Goal: Task Accomplishment & Management: Complete application form

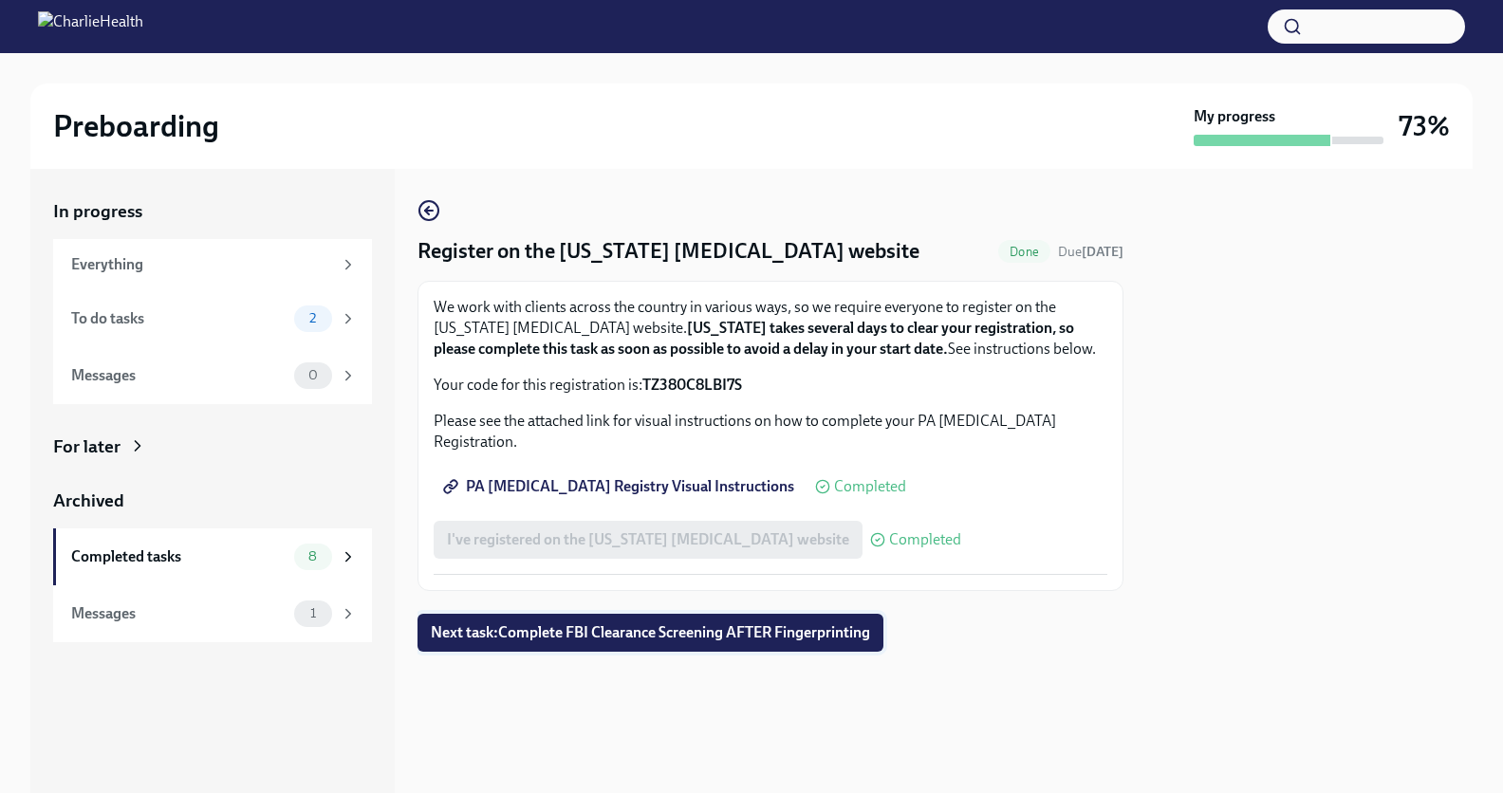
click at [583, 623] on span "Next task : Complete FBI Clearance Screening AFTER Fingerprinting" at bounding box center [650, 633] width 439 height 19
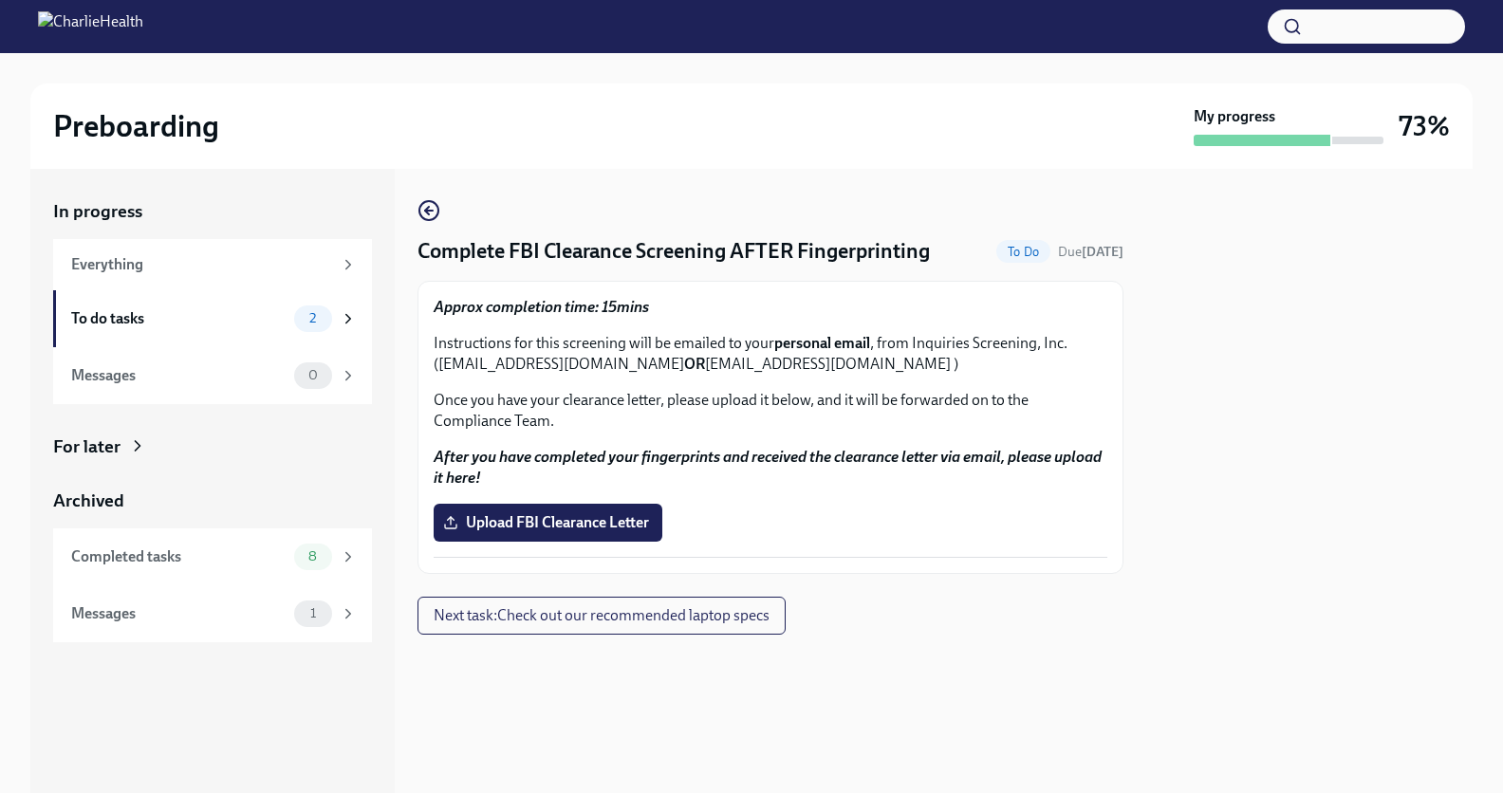
click at [715, 361] on p "Instructions for this screening will be emailed to your personal email , from I…" at bounding box center [770, 354] width 674 height 42
click at [854, 365] on p "Instructions for this screening will be emailed to your personal email , from I…" at bounding box center [770, 354] width 674 height 42
drag, startPoint x: 847, startPoint y: 362, endPoint x: 712, endPoint y: 370, distance: 135.2
click at [712, 370] on p "Instructions for this screening will be emailed to your personal email , from I…" at bounding box center [770, 354] width 674 height 42
copy p "[EMAIL_ADDRESS][DOMAIN_NAME]"
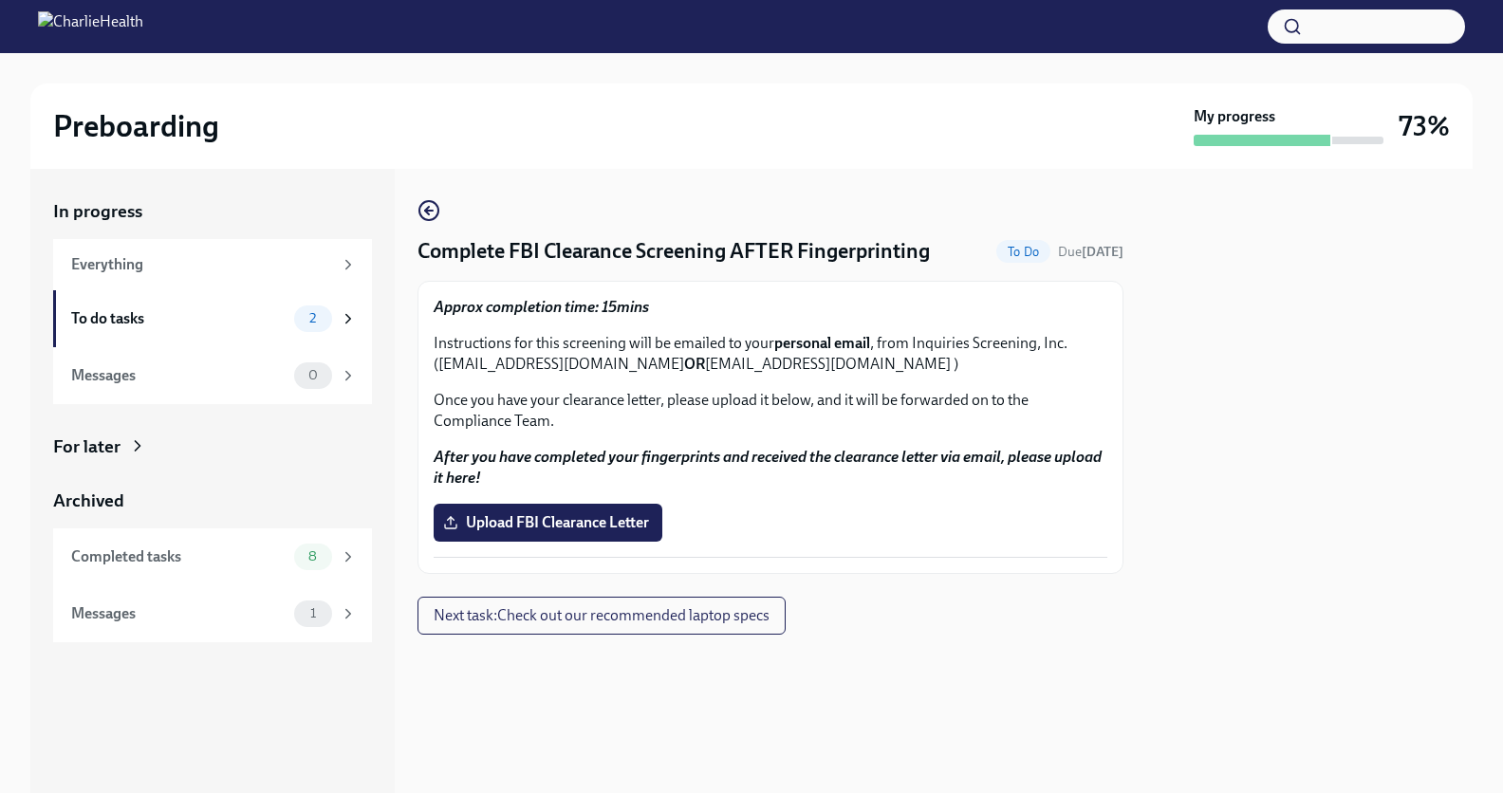
click at [684, 364] on p "Instructions for this screening will be emailed to your personal email , from I…" at bounding box center [770, 354] width 674 height 42
drag, startPoint x: 684, startPoint y: 364, endPoint x: 441, endPoint y: 364, distance: 243.0
click at [441, 364] on p "Instructions for this screening will be emailed to your personal email , from I…" at bounding box center [770, 354] width 674 height 42
copy p "[EMAIL_ADDRESS][DOMAIN_NAME]"
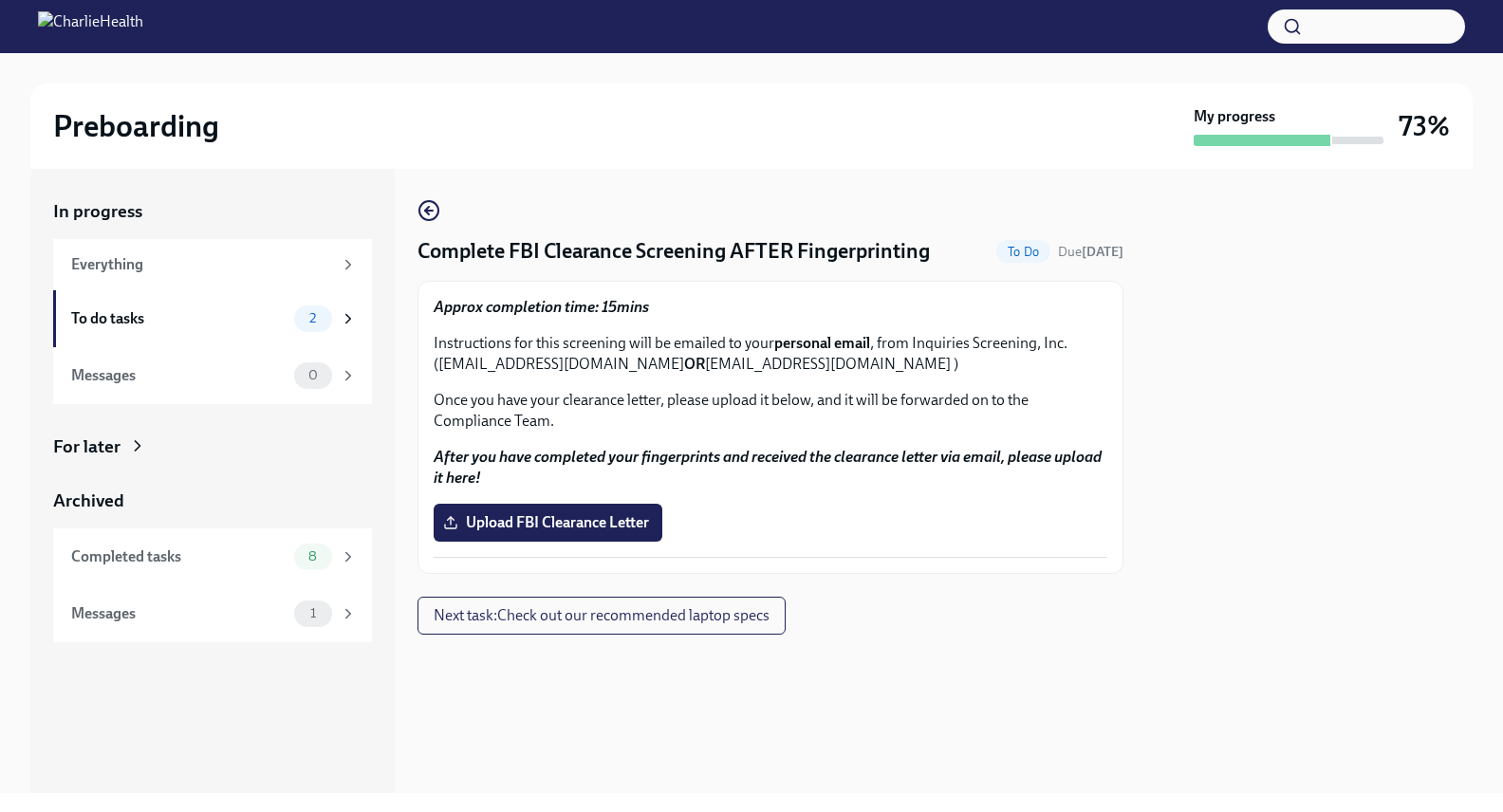
click at [524, 325] on div "Approx completion time: 15mins Instructions for this screening will be emailed …" at bounding box center [770, 364] width 674 height 135
click at [575, 519] on span "Upload FBI Clearance Letter" at bounding box center [548, 523] width 202 height 19
click at [0, 0] on input "Upload FBI Clearance Letter" at bounding box center [0, 0] width 0 height 0
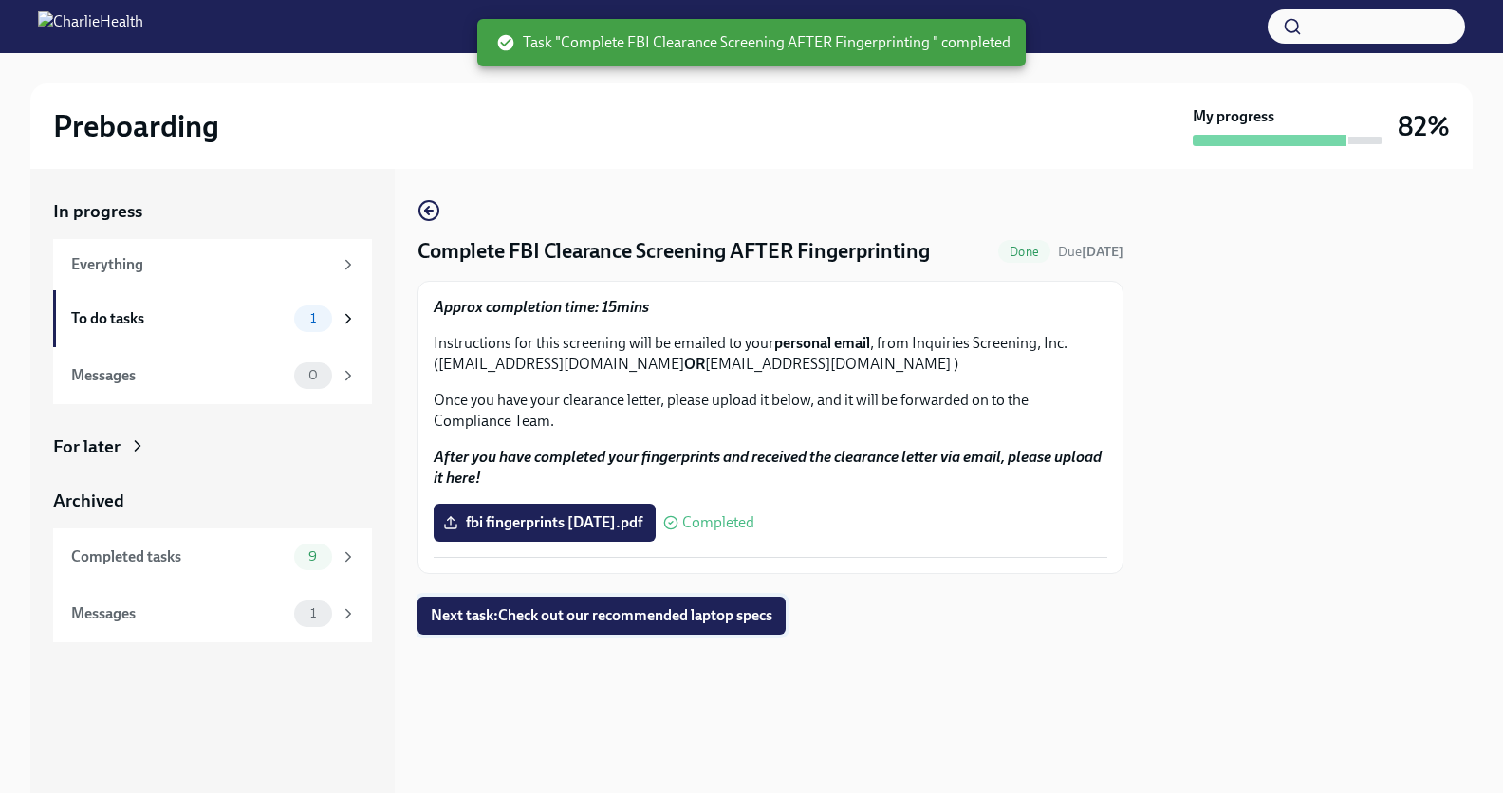
click at [576, 613] on span "Next task : Check out our recommended laptop specs" at bounding box center [601, 615] width 342 height 19
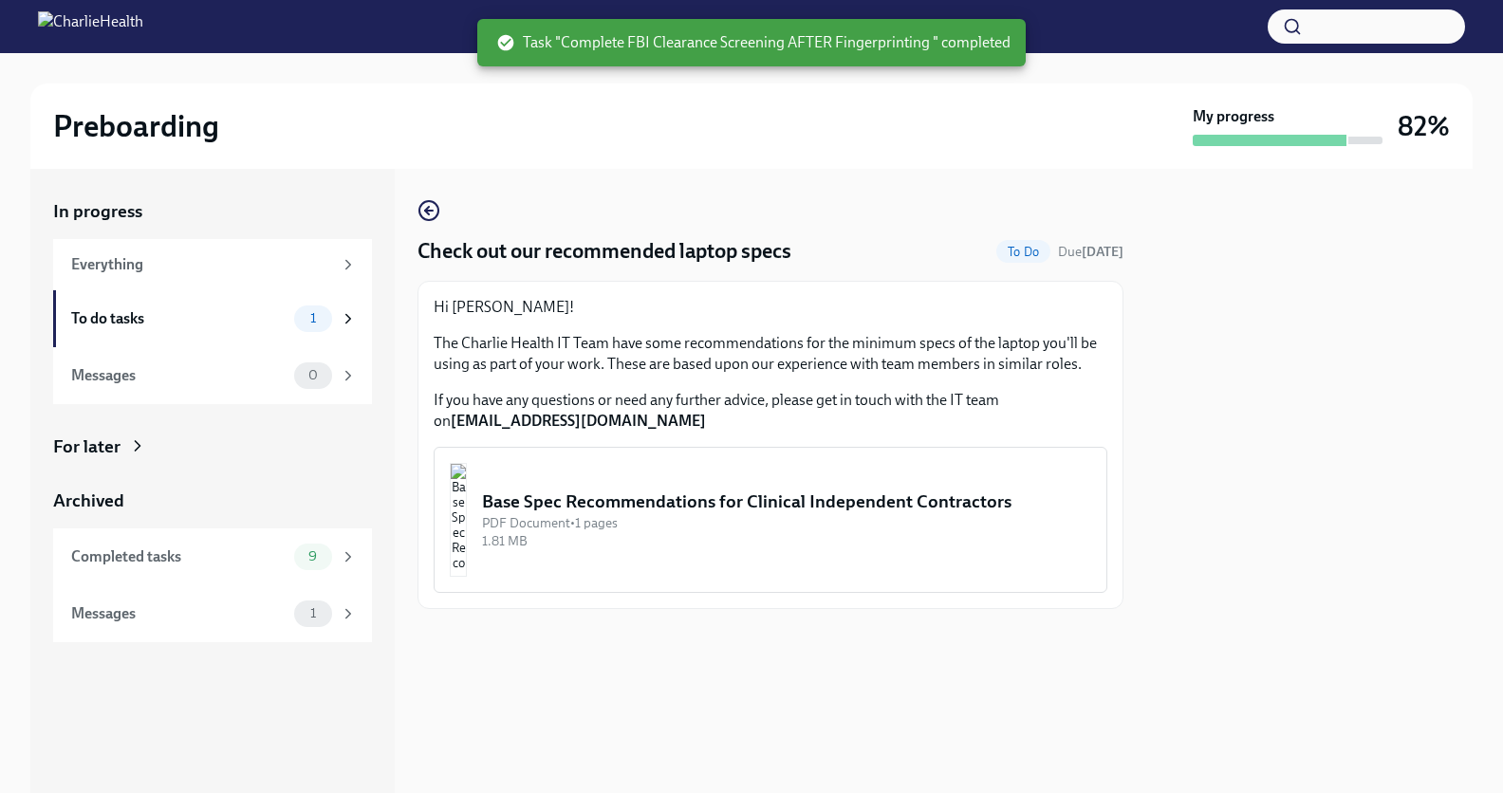
click at [570, 520] on div "PDF Document • 1 pages" at bounding box center [786, 523] width 609 height 18
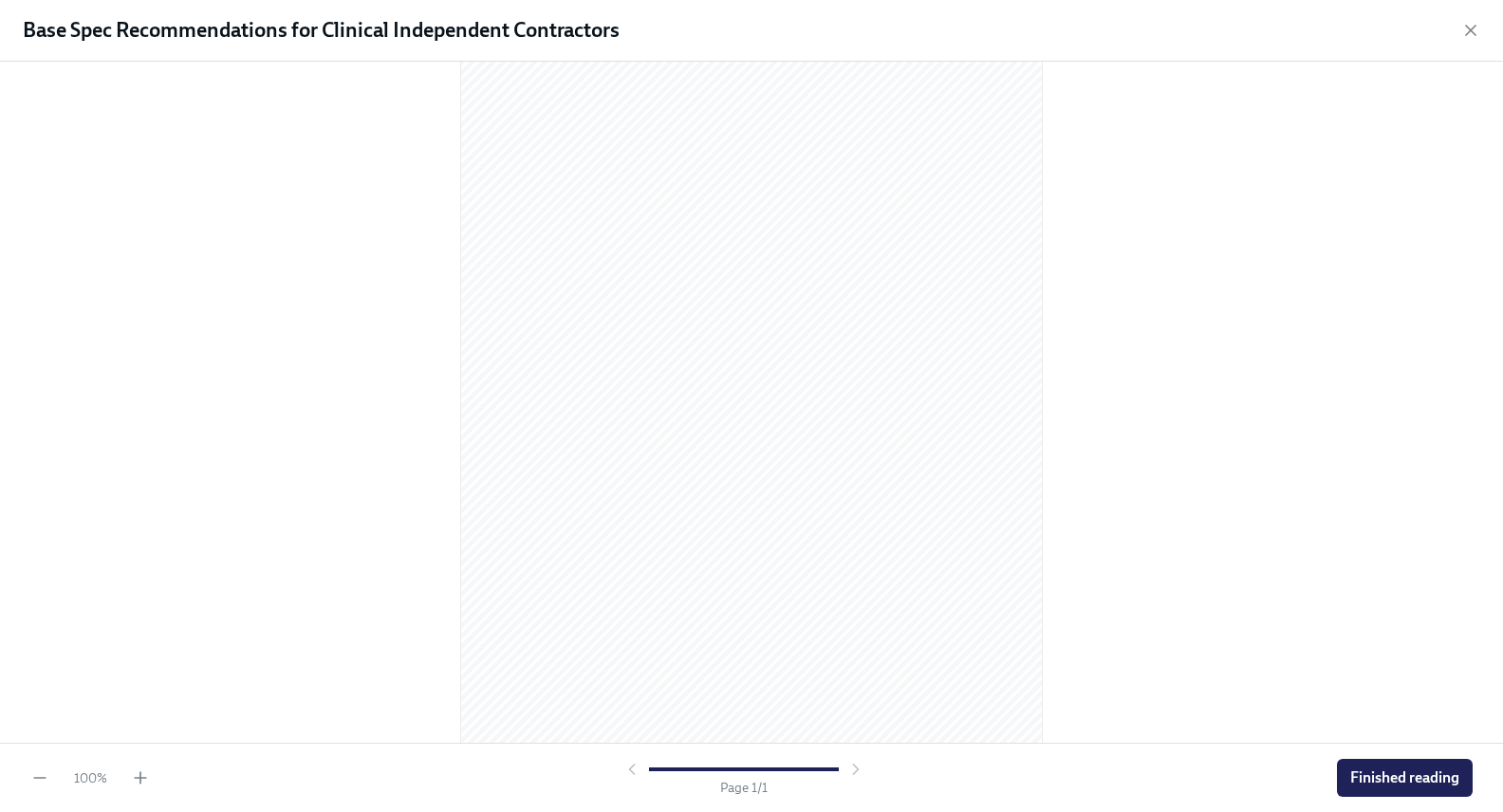
scroll to position [102, 0]
click at [1404, 769] on span "Finished reading" at bounding box center [1405, 778] width 109 height 19
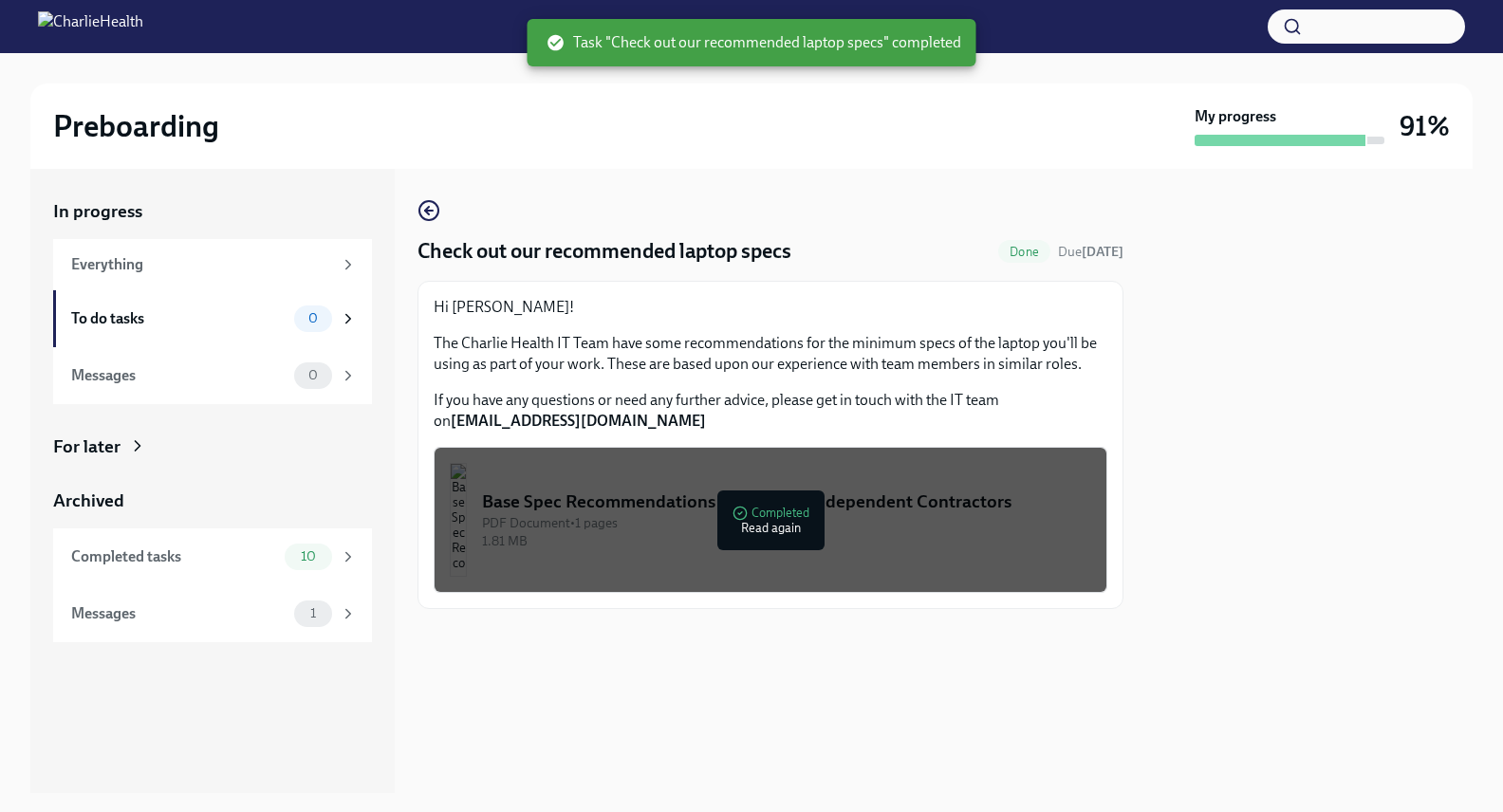
click at [680, 328] on div "Hi [PERSON_NAME]! The Charlie Health IT Team have some recommendations for the …" at bounding box center [770, 364] width 674 height 135
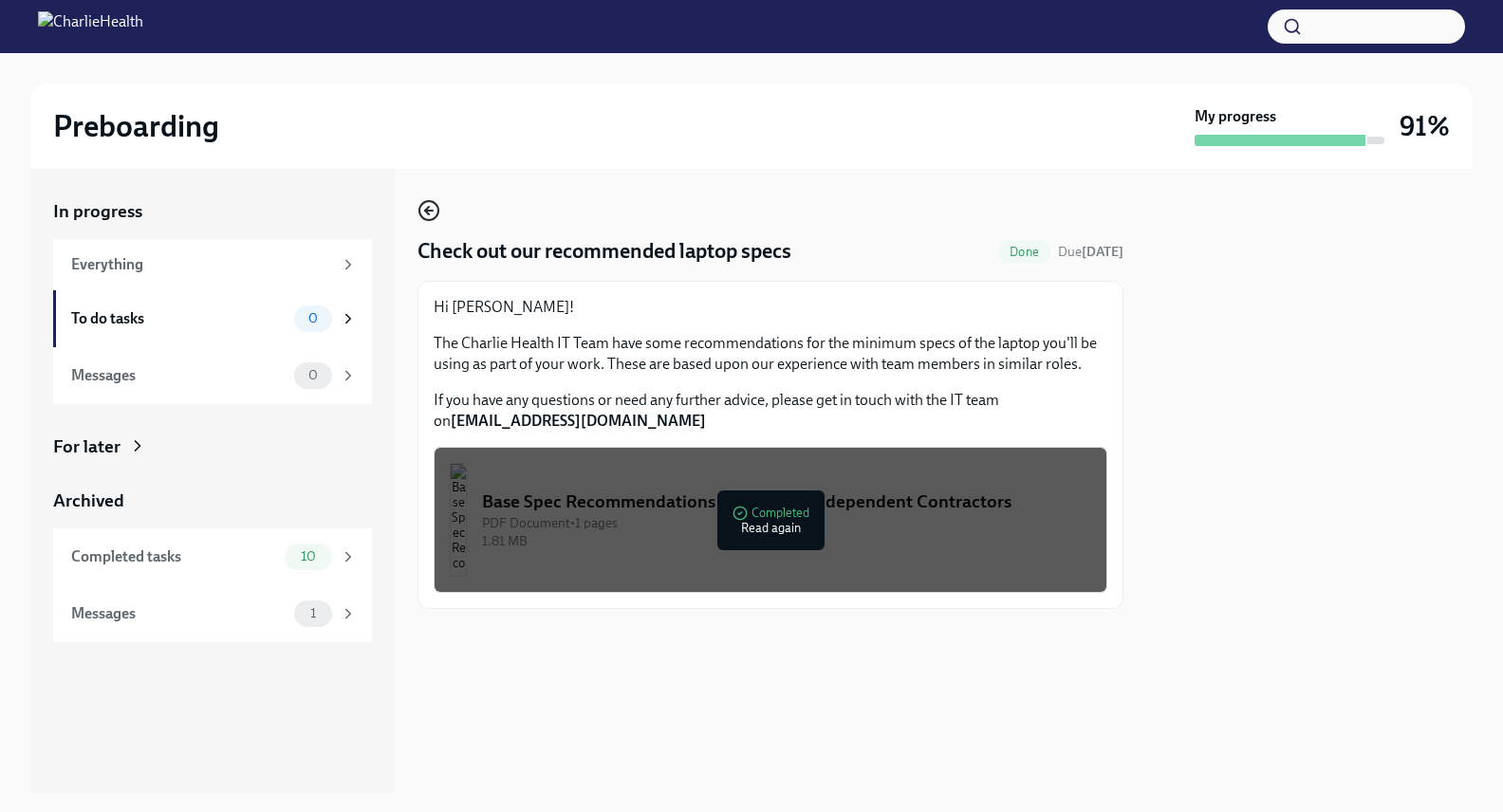
click at [429, 220] on circle "button" at bounding box center [429, 211] width 19 height 19
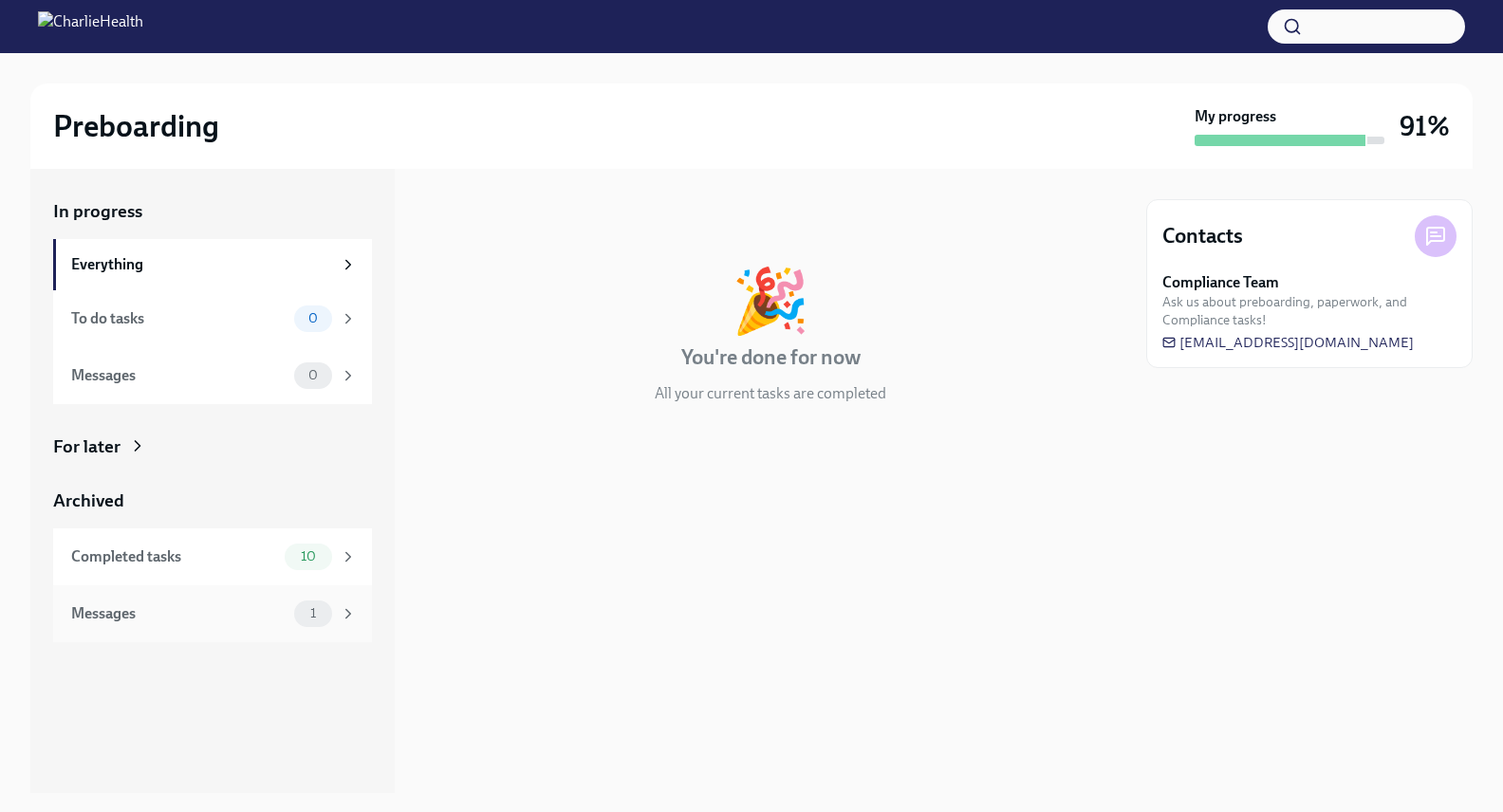
click at [241, 607] on div "Messages" at bounding box center [179, 614] width 216 height 21
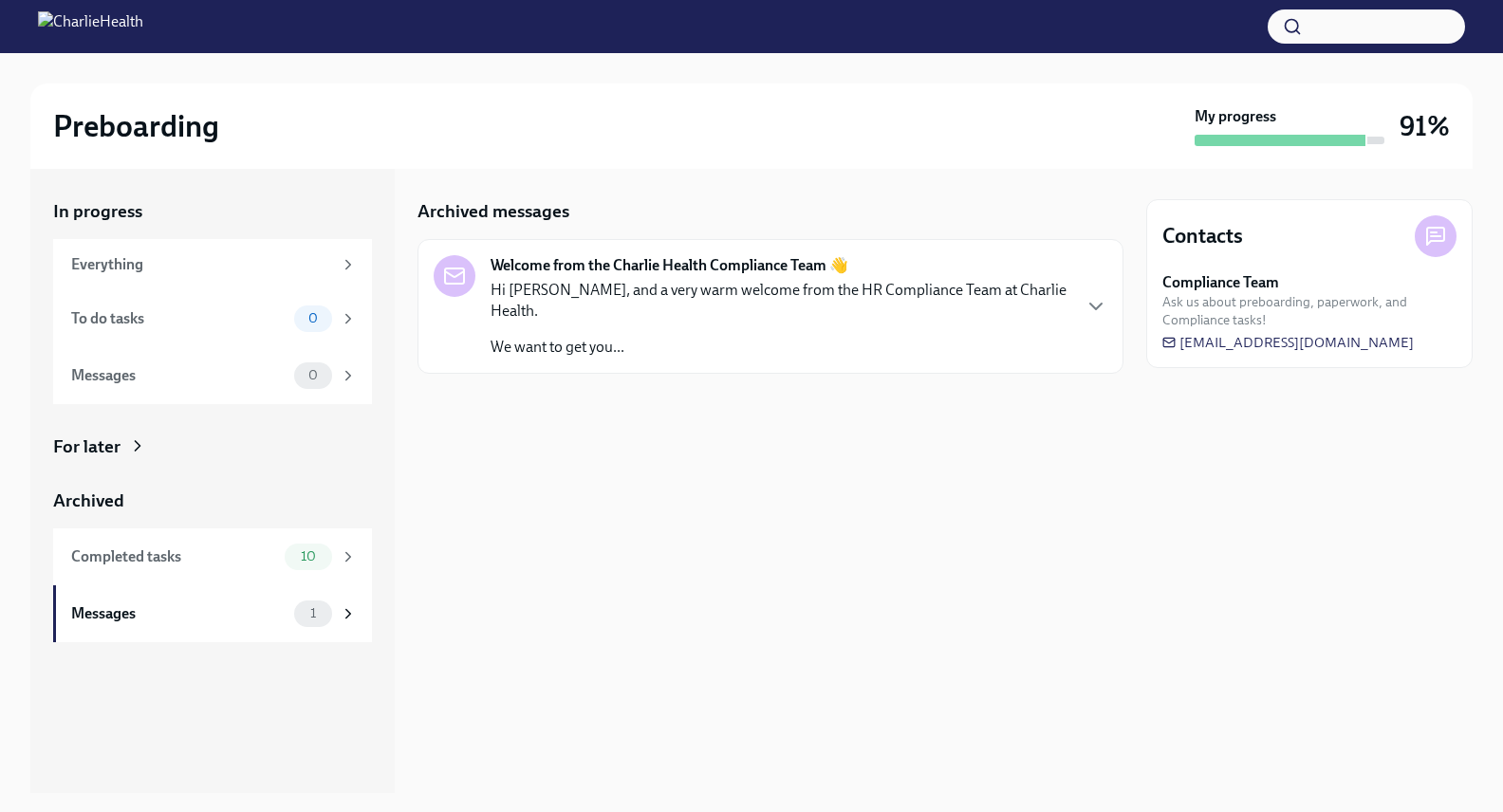
click at [674, 312] on div "Hi [PERSON_NAME], and a very warm welcome from the HR Compliance Team at Charli…" at bounding box center [780, 319] width 579 height 78
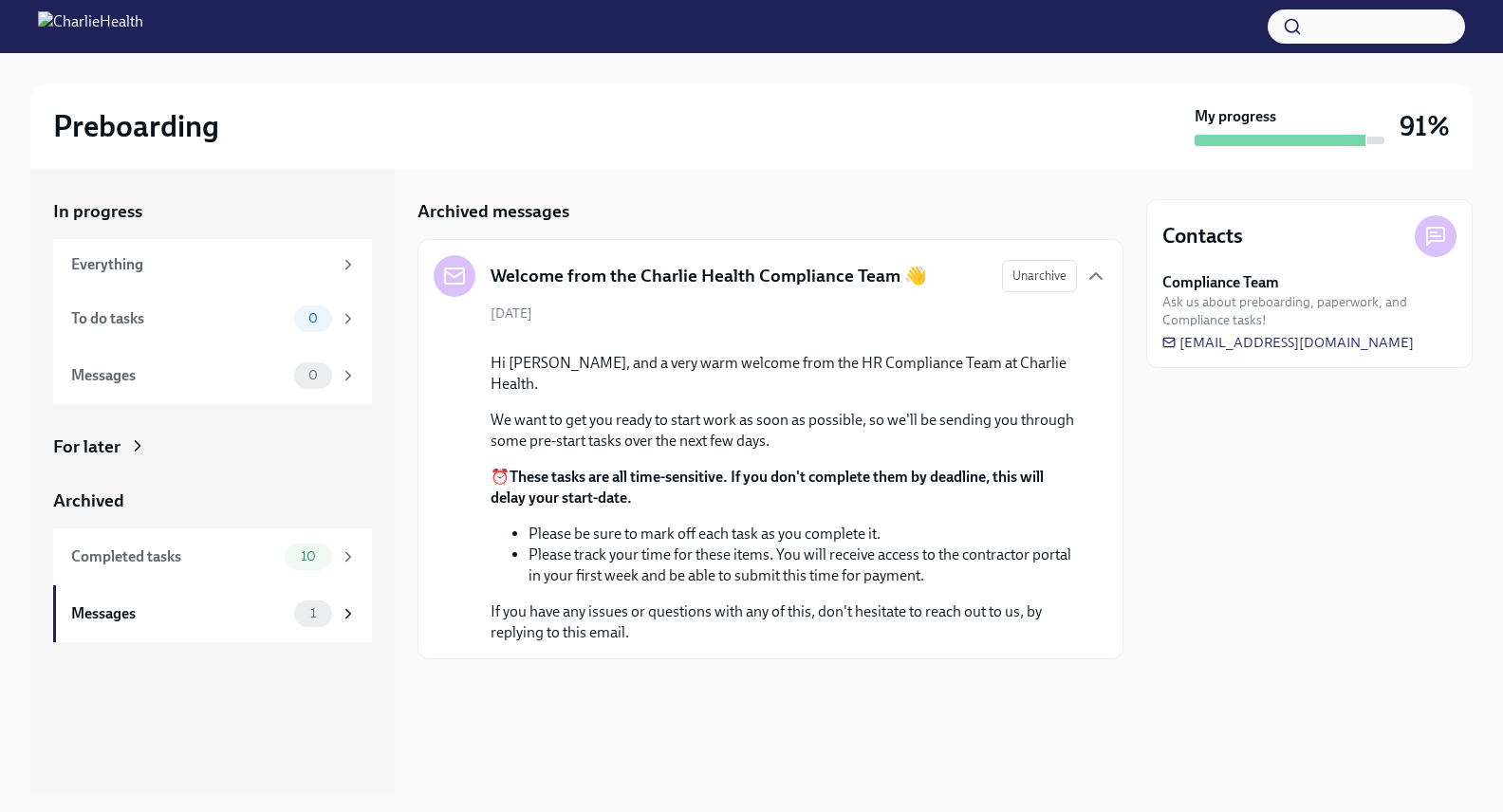
scroll to position [71, 0]
click at [1321, 335] on span "[EMAIL_ADDRESS][DOMAIN_NAME]" at bounding box center [1288, 343] width 252 height 19
click at [1275, 339] on span "[EMAIL_ADDRESS][DOMAIN_NAME]" at bounding box center [1288, 343] width 252 height 19
click at [1270, 334] on span "[EMAIL_ADDRESS][DOMAIN_NAME]" at bounding box center [1288, 343] width 252 height 19
click at [1448, 232] on div at bounding box center [1436, 237] width 42 height 42
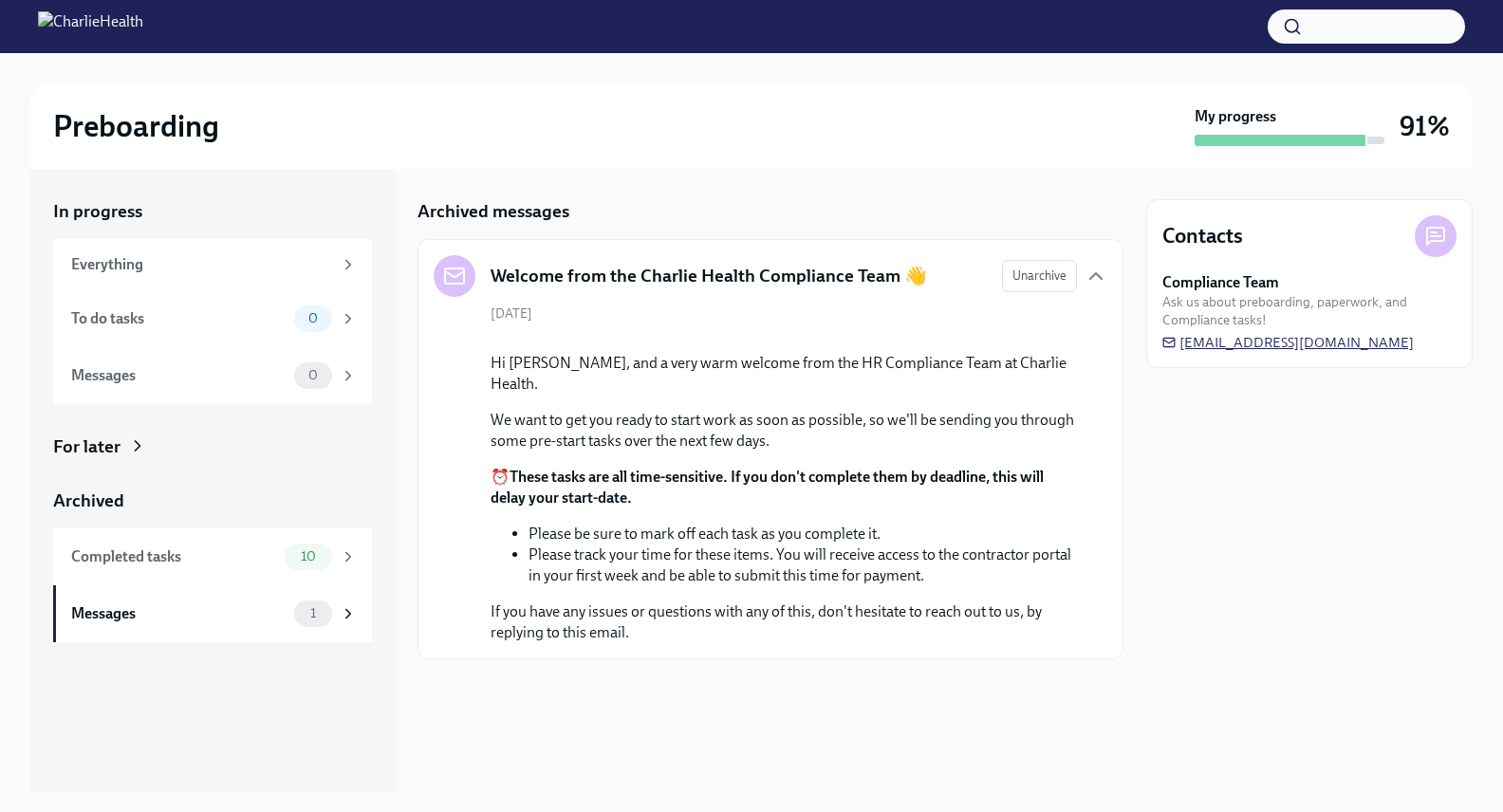
drag, startPoint x: 1436, startPoint y: 339, endPoint x: 1236, endPoint y: 343, distance: 200.0
click at [1238, 343] on div "Compliance Team Ask us about preboarding, paperwork, and Compliance tasks! [EMA…" at bounding box center [1309, 312] width 294 height 80
drag, startPoint x: 1231, startPoint y: 344, endPoint x: 1211, endPoint y: 378, distance: 39.4
click at [1211, 378] on div "Contacts Compliance Team Ask us about preboarding, paperwork, and Compliance ta…" at bounding box center [1309, 481] width 326 height 624
click at [123, 249] on div "Everything" at bounding box center [213, 265] width 319 height 52
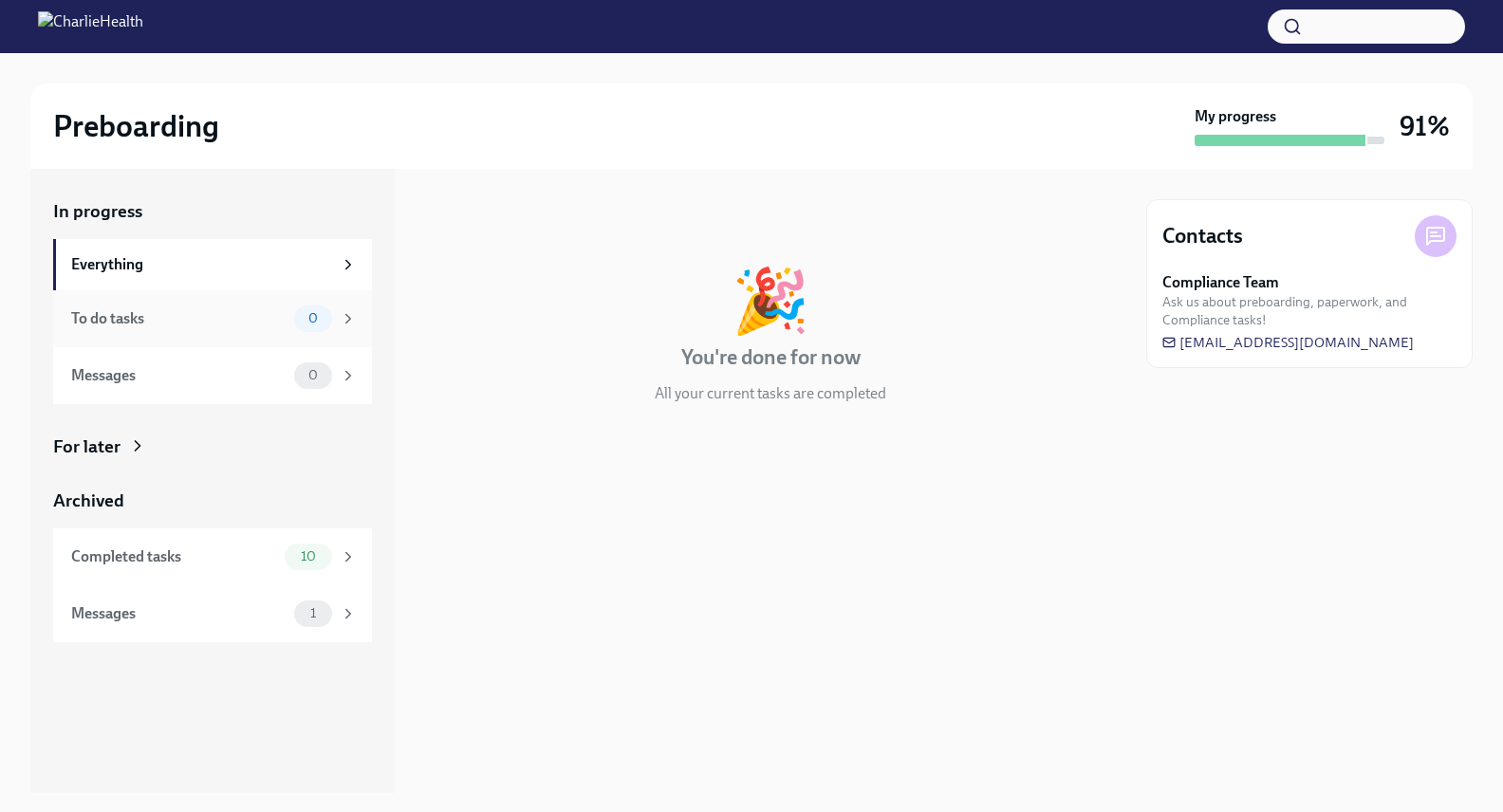
click at [108, 302] on div "To do tasks 0" at bounding box center [213, 319] width 319 height 57
click at [94, 368] on div "Messages" at bounding box center [179, 376] width 216 height 21
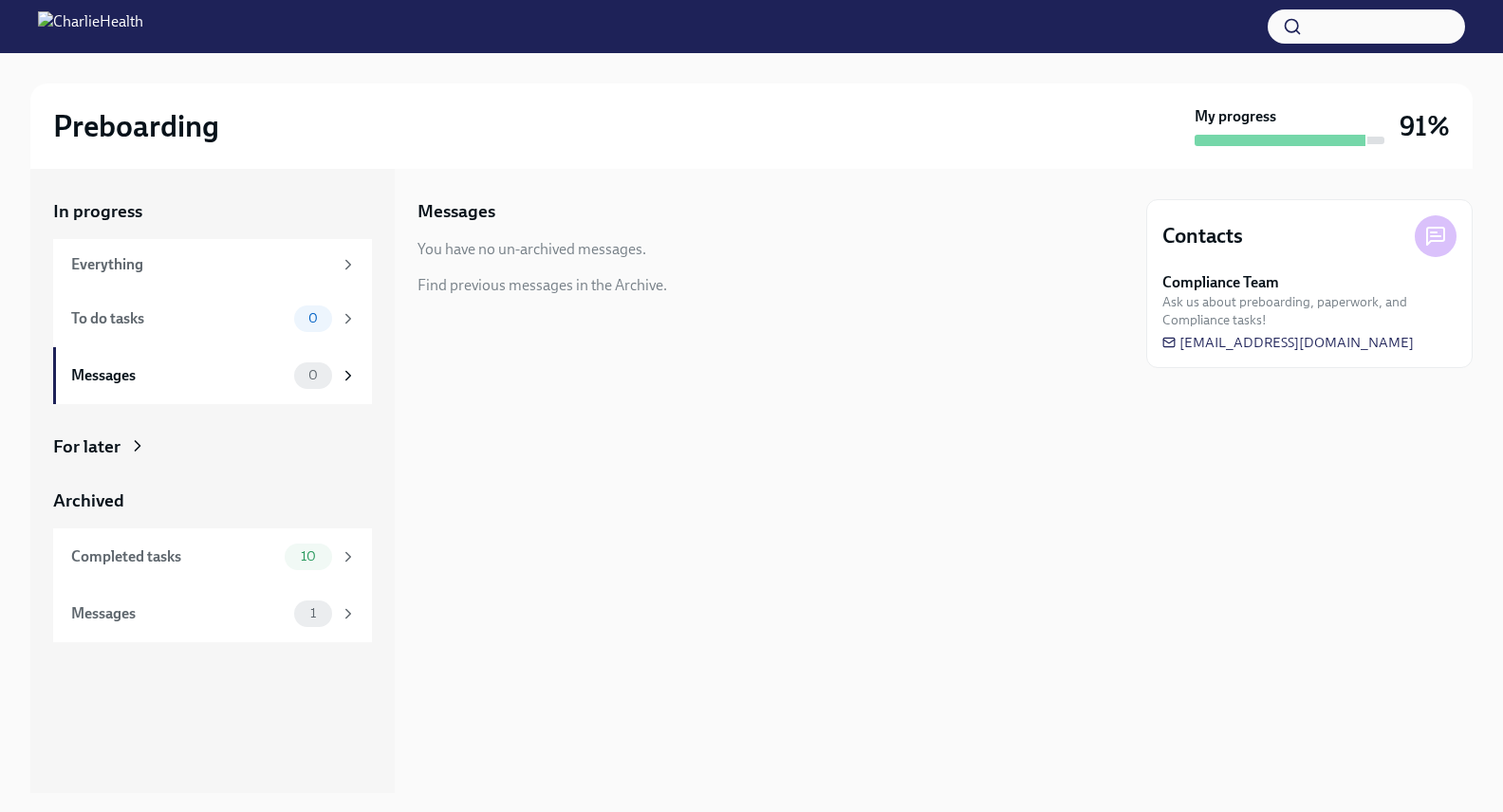
click at [81, 439] on div "For later" at bounding box center [87, 447] width 68 height 25
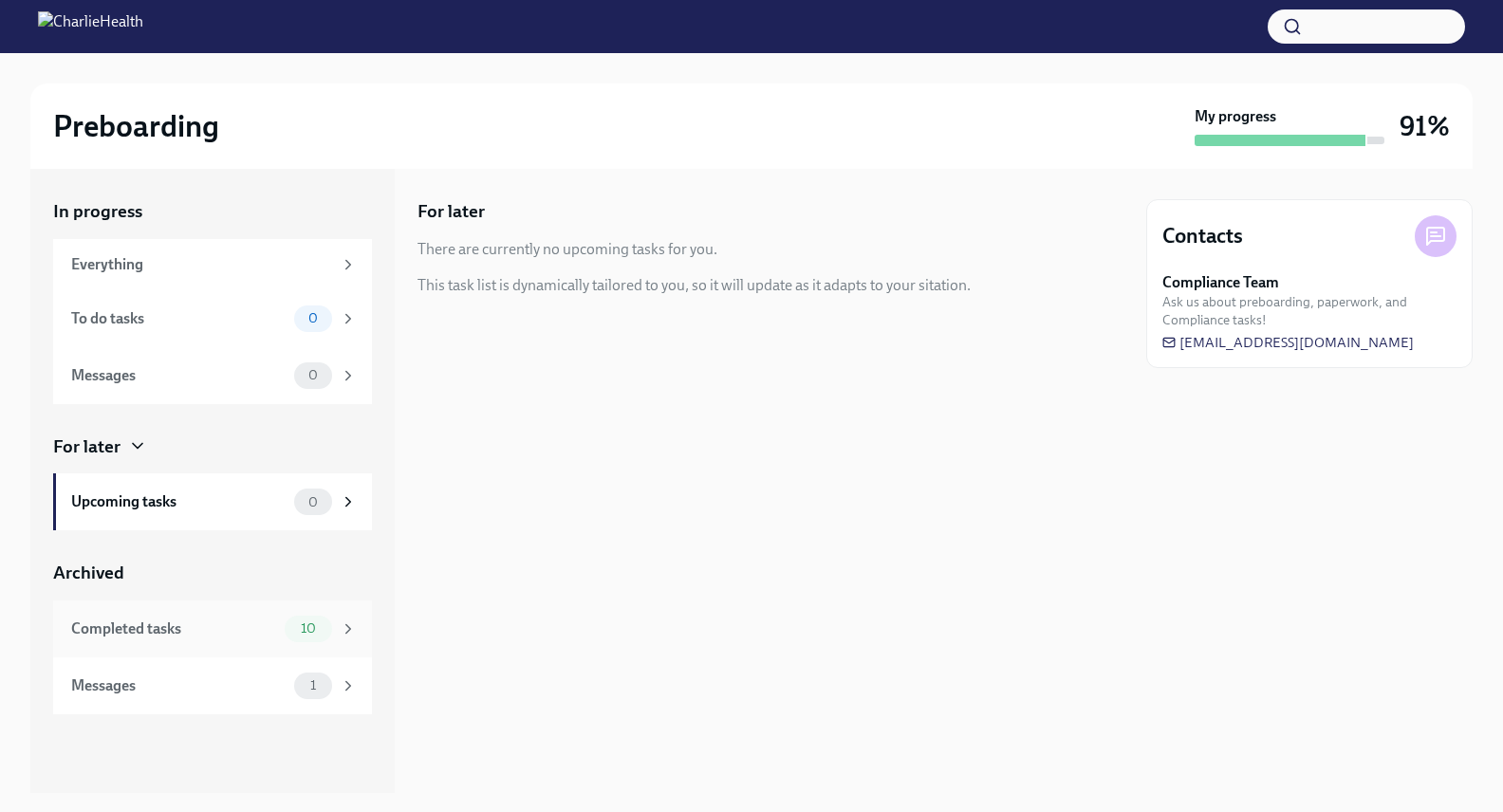
click at [82, 620] on div "Completed tasks" at bounding box center [175, 629] width 206 height 21
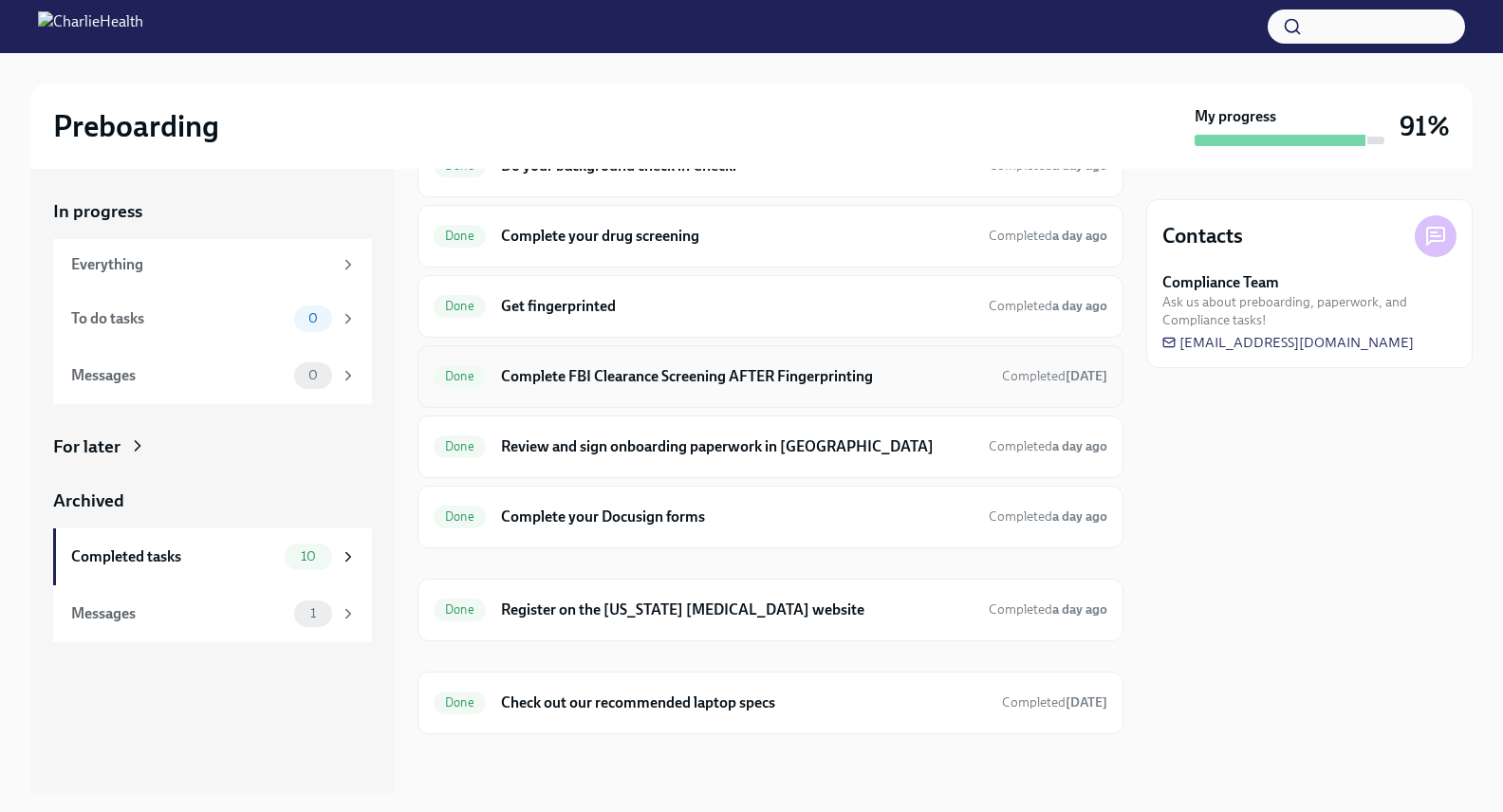
scroll to position [247, 0]
click at [792, 432] on div "Done Review and sign onboarding paperwork in [GEOGRAPHIC_DATA] Completed a day …" at bounding box center [770, 445] width 674 height 31
